Goal: Task Accomplishment & Management: Use online tool/utility

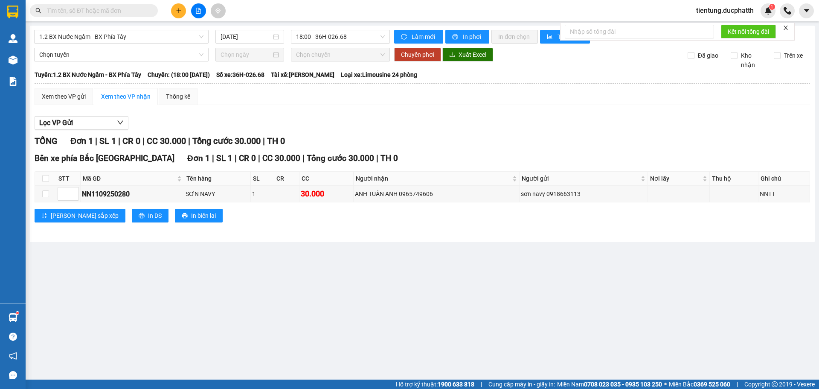
click at [203, 11] on button at bounding box center [198, 10] width 15 height 15
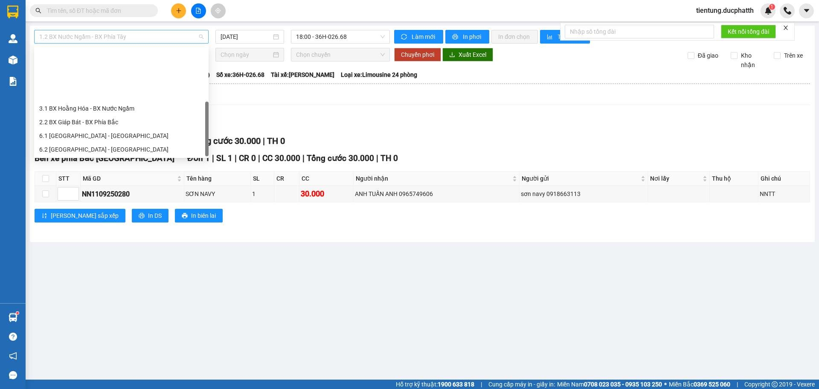
click at [143, 42] on span "1.2 BX Nước Ngầm - BX Phía Tây" at bounding box center [121, 36] width 164 height 13
click at [128, 172] on div "3.2 BX Nước Ngầm - BX [GEOGRAPHIC_DATA]" at bounding box center [121, 176] width 164 height 9
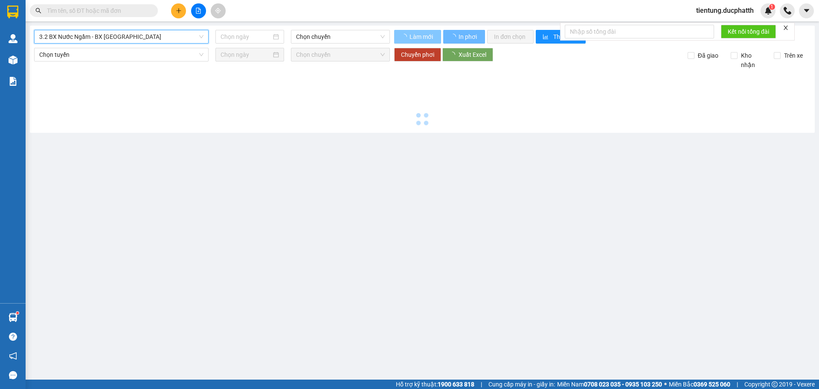
type input "[DATE]"
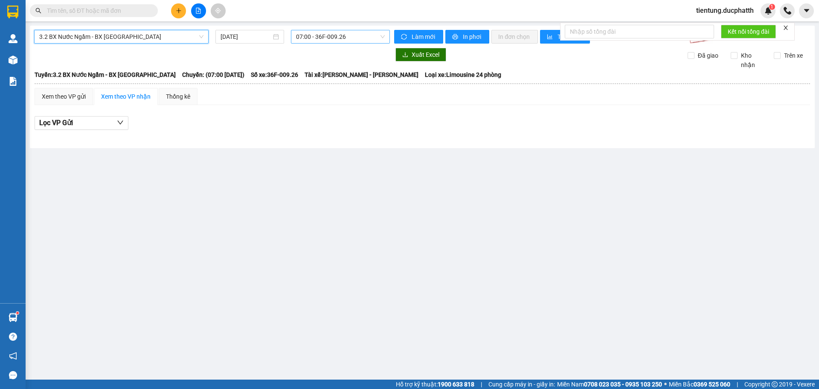
click at [297, 37] on span "07:00 - 36F-009.26" at bounding box center [340, 36] width 89 height 13
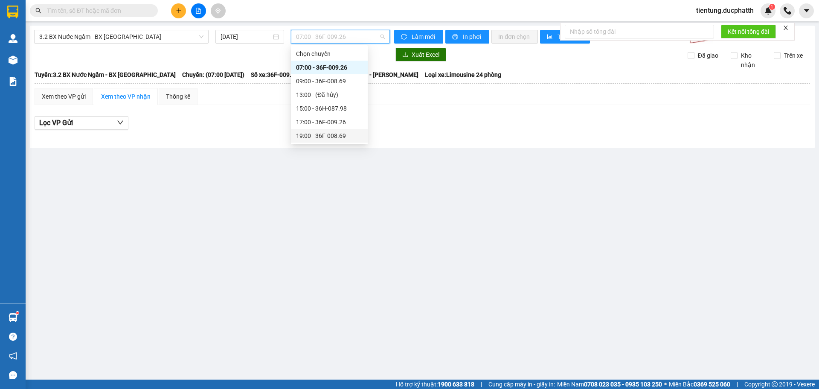
click at [323, 140] on div "19:00 - 36F-008.69" at bounding box center [329, 135] width 67 height 9
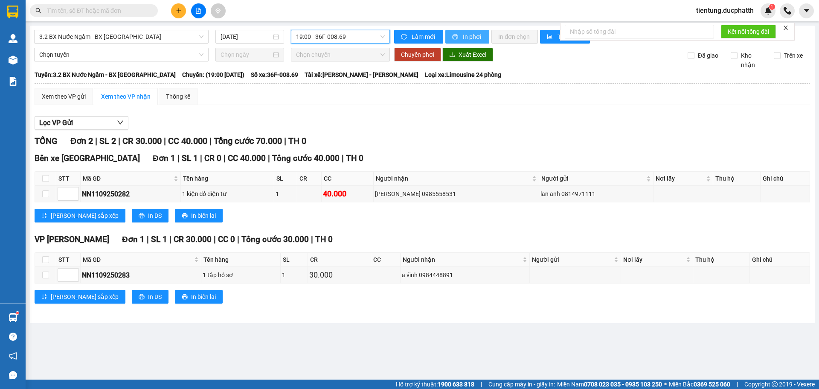
click at [481, 34] on span "In phơi" at bounding box center [473, 36] width 20 height 9
